Goal: Transaction & Acquisition: Subscribe to service/newsletter

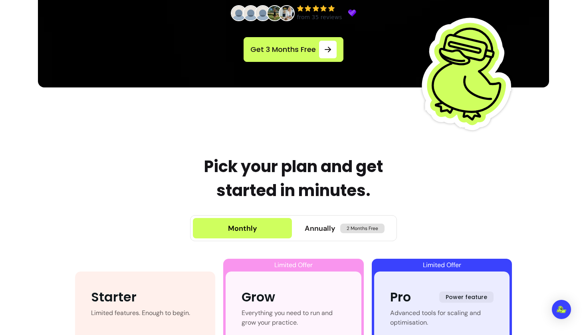
scroll to position [427, 0]
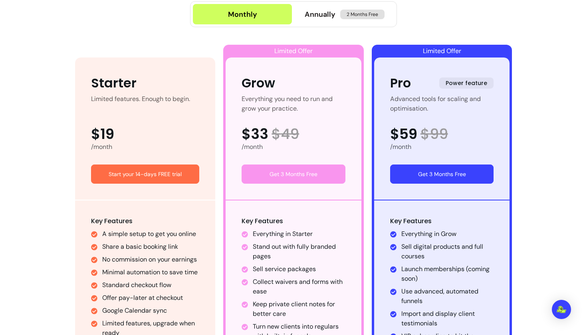
click at [144, 173] on link "Start your 14-days FREE trial" at bounding box center [145, 173] width 109 height 19
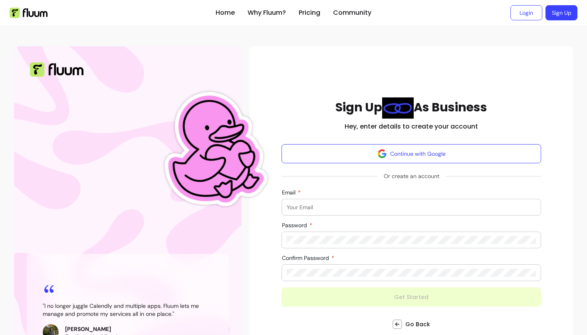
click at [312, 203] on input "Email" at bounding box center [410, 207] width 249 height 8
click at [309, 205] on input "Email" at bounding box center [410, 207] width 249 height 8
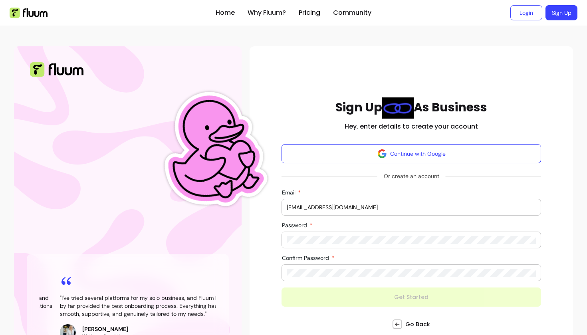
type input "[EMAIL_ADDRESS][DOMAIN_NAME]"
click at [298, 235] on div at bounding box center [410, 240] width 249 height 16
click at [304, 267] on div at bounding box center [410, 273] width 249 height 16
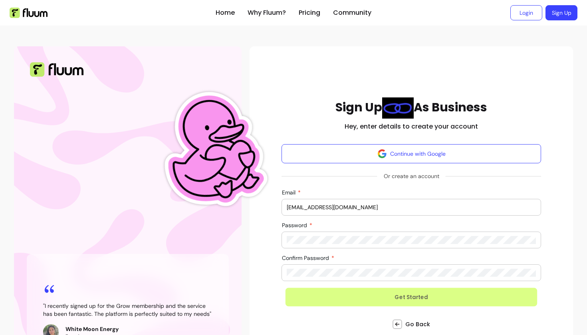
click at [357, 291] on button "Get Started" at bounding box center [411, 296] width 252 height 19
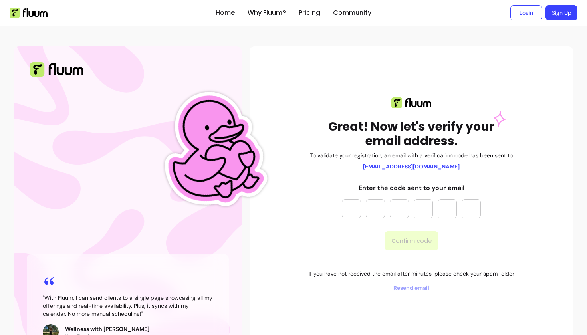
click at [352, 211] on input "Please enter OTP character 1" at bounding box center [351, 208] width 19 height 19
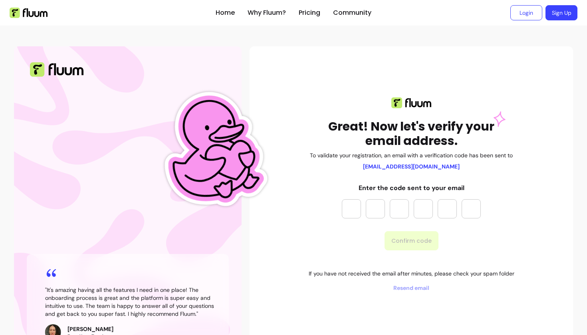
type input "*"
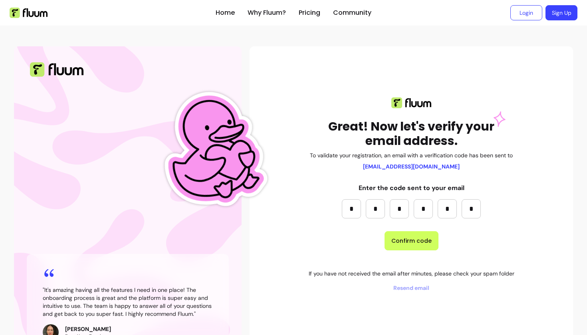
type input "*"
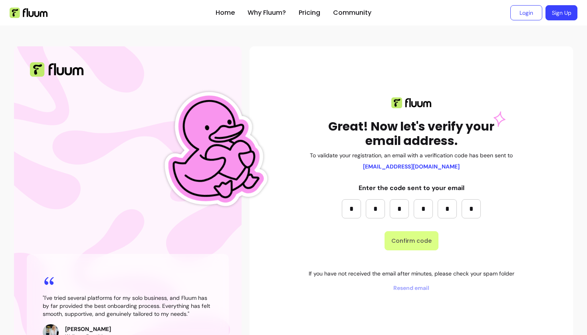
click at [402, 243] on button "Confirm code" at bounding box center [411, 240] width 54 height 19
